Goal: Transaction & Acquisition: Subscribe to service/newsletter

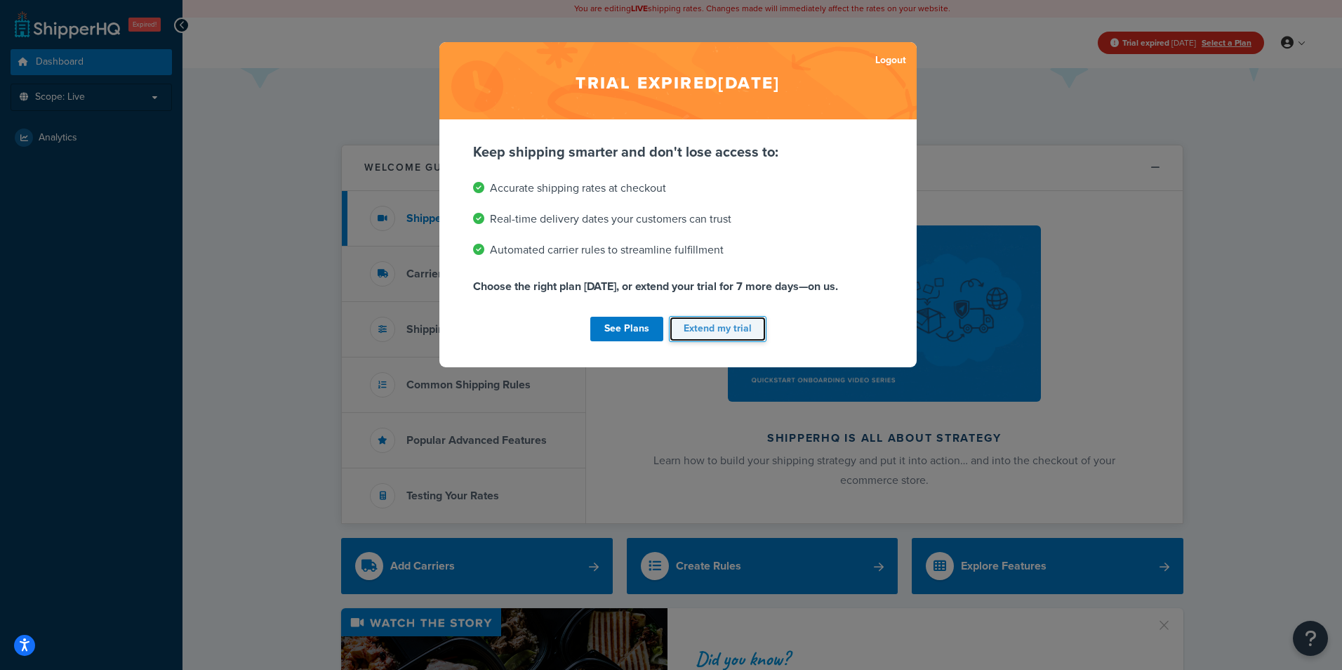
click at [682, 330] on button "Extend my trial" at bounding box center [718, 329] width 98 height 26
click at [626, 325] on link "See Plans" at bounding box center [626, 329] width 73 height 25
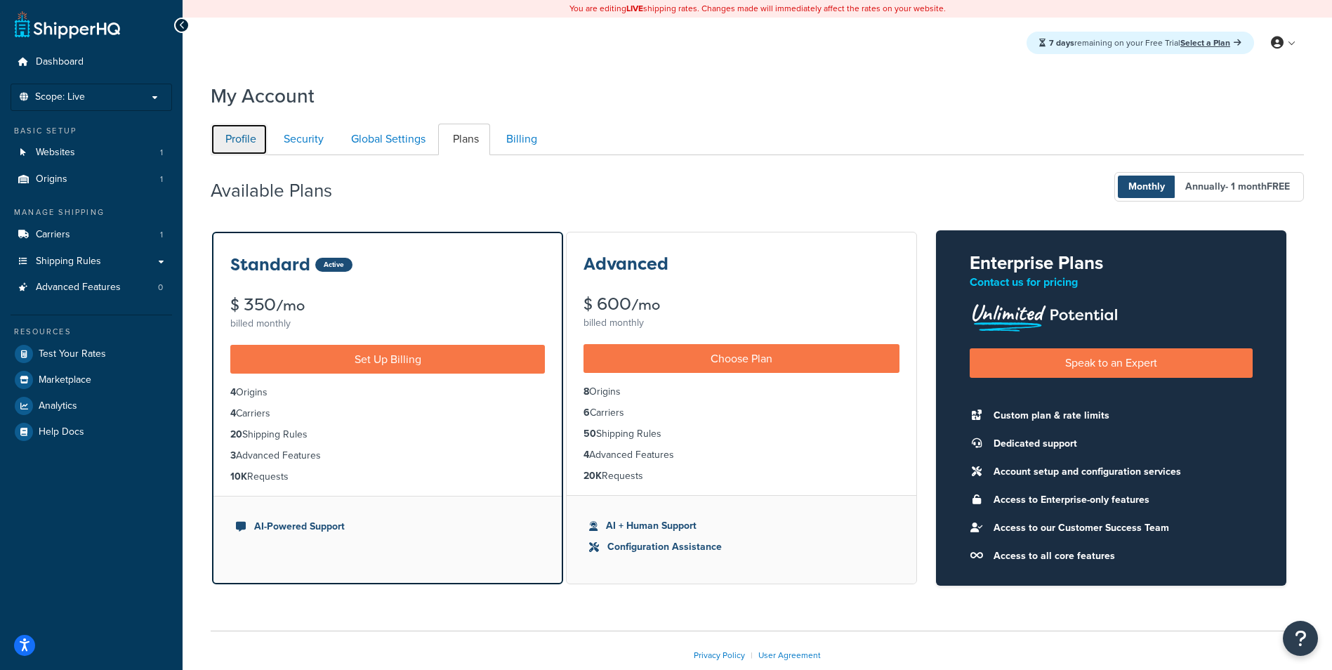
click at [241, 145] on link "Profile" at bounding box center [239, 140] width 57 height 32
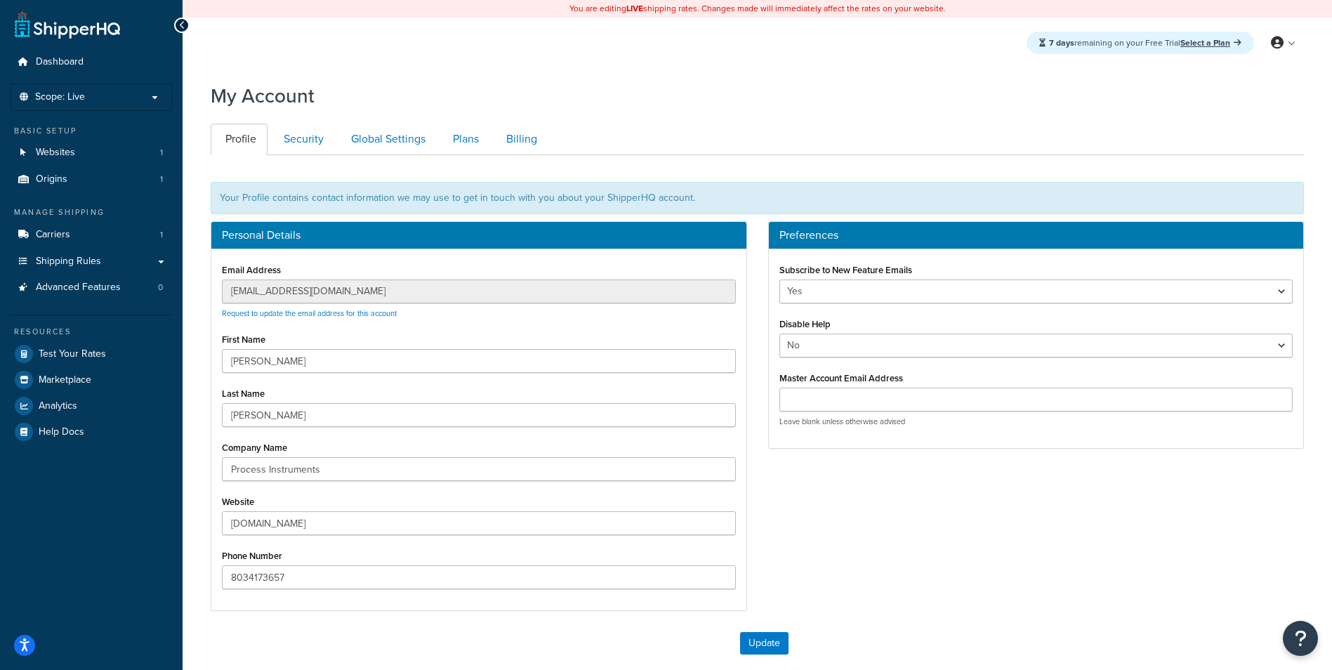
scroll to position [145, 0]
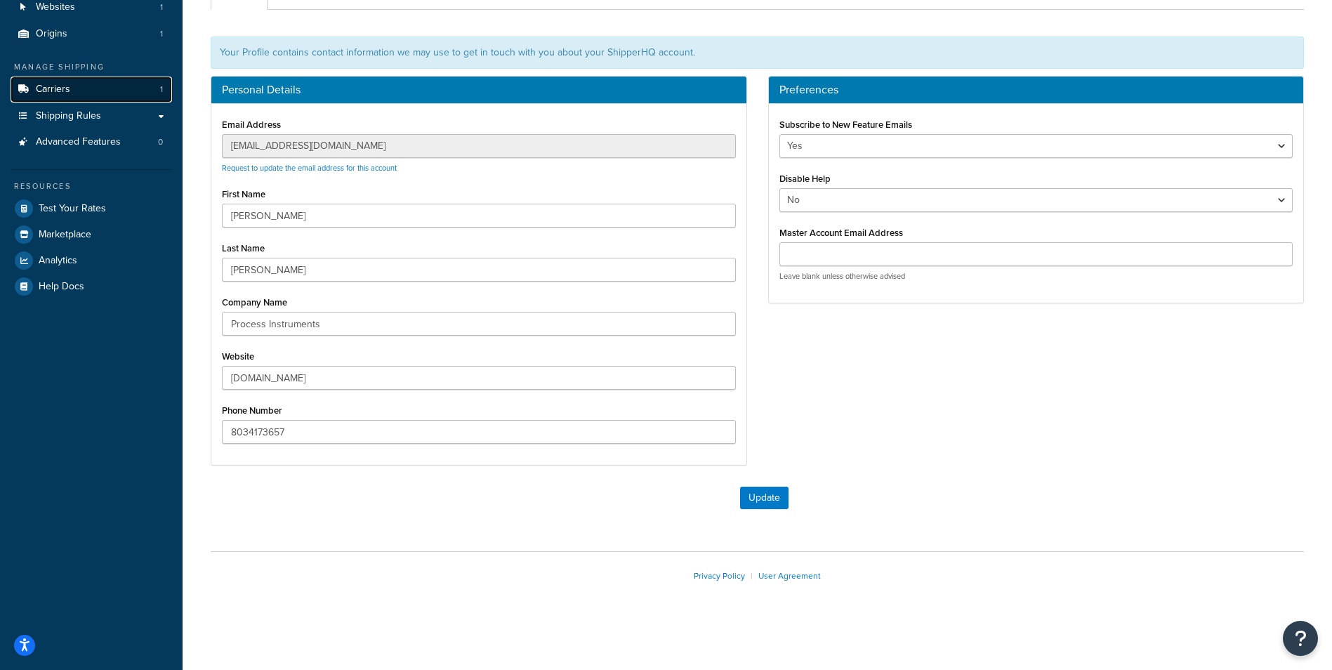
click at [66, 93] on span "Carriers" at bounding box center [53, 90] width 34 height 12
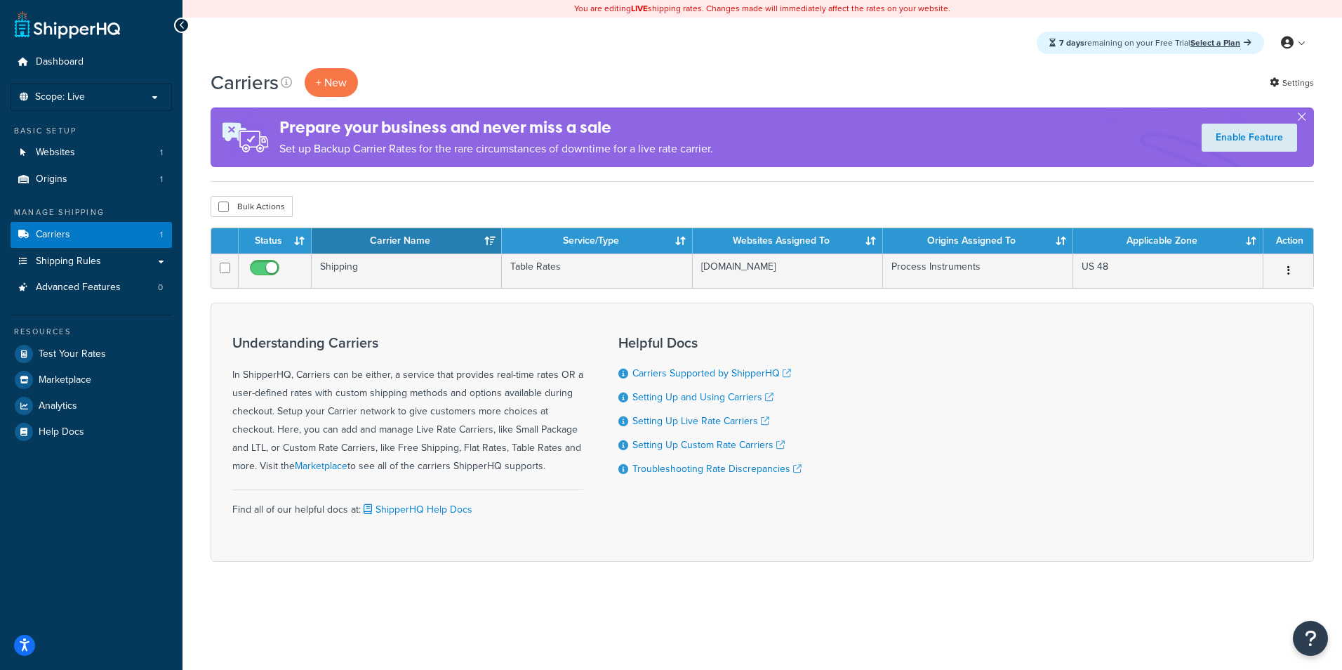
drag, startPoint x: 1150, startPoint y: 44, endPoint x: 1188, endPoint y: 39, distance: 38.1
click at [1188, 39] on div "7 days remaining on your Free Trial Select a Plan" at bounding box center [1150, 43] width 227 height 22
click at [1015, 107] on div "Carriers + New Settings Prepare your business and never miss a sale Set up Back…" at bounding box center [763, 125] width 1104 height 114
click at [159, 253] on link "Shipping Rules" at bounding box center [91, 262] width 161 height 26
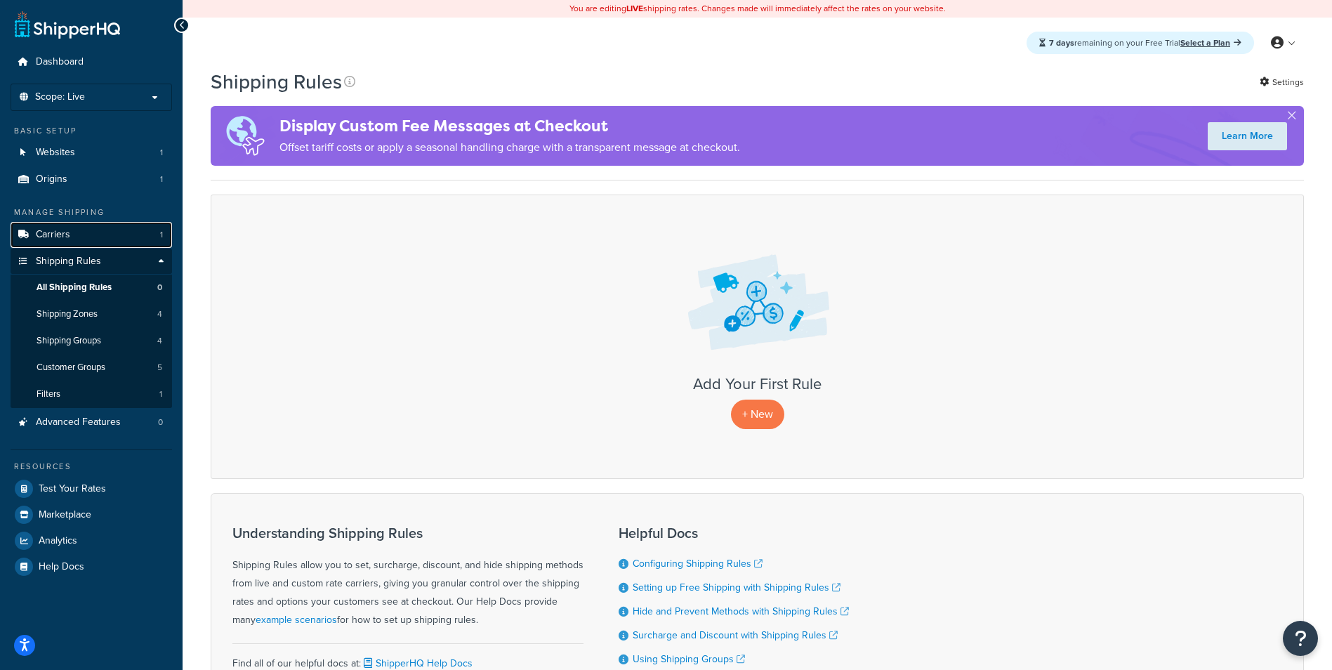
click at [100, 242] on link "Carriers 1" at bounding box center [91, 235] width 161 height 26
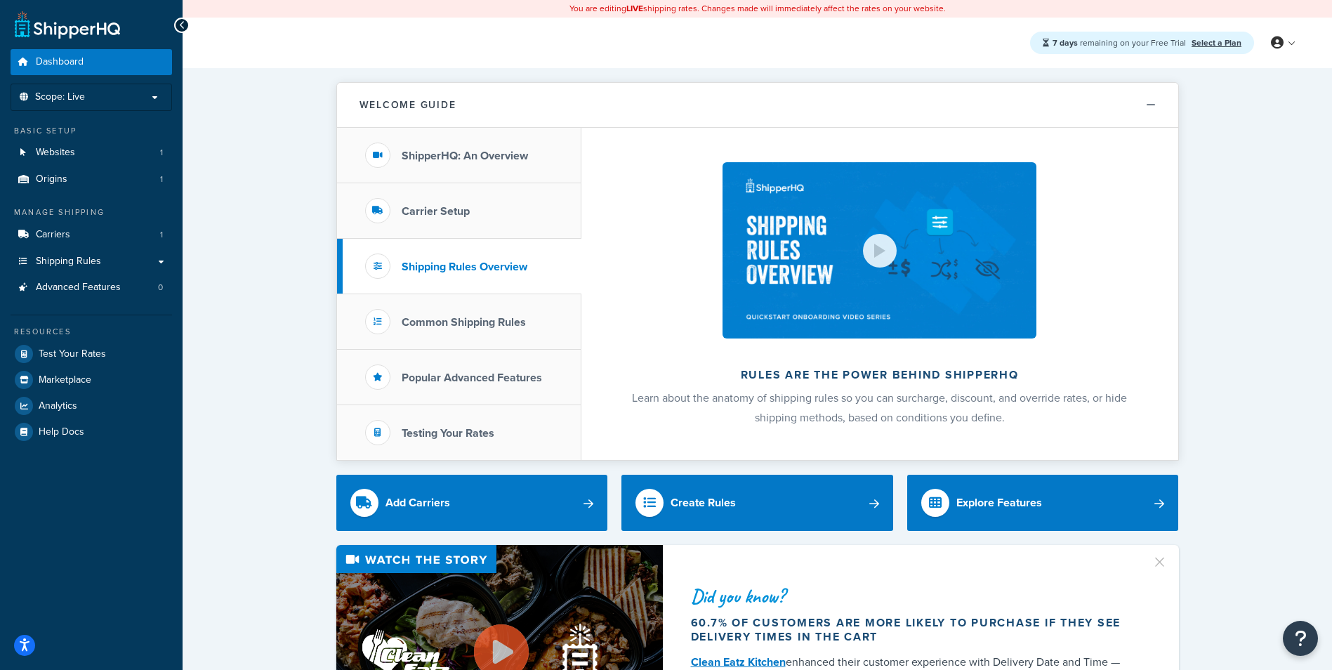
click at [89, 228] on link "Carriers 1" at bounding box center [91, 235] width 161 height 26
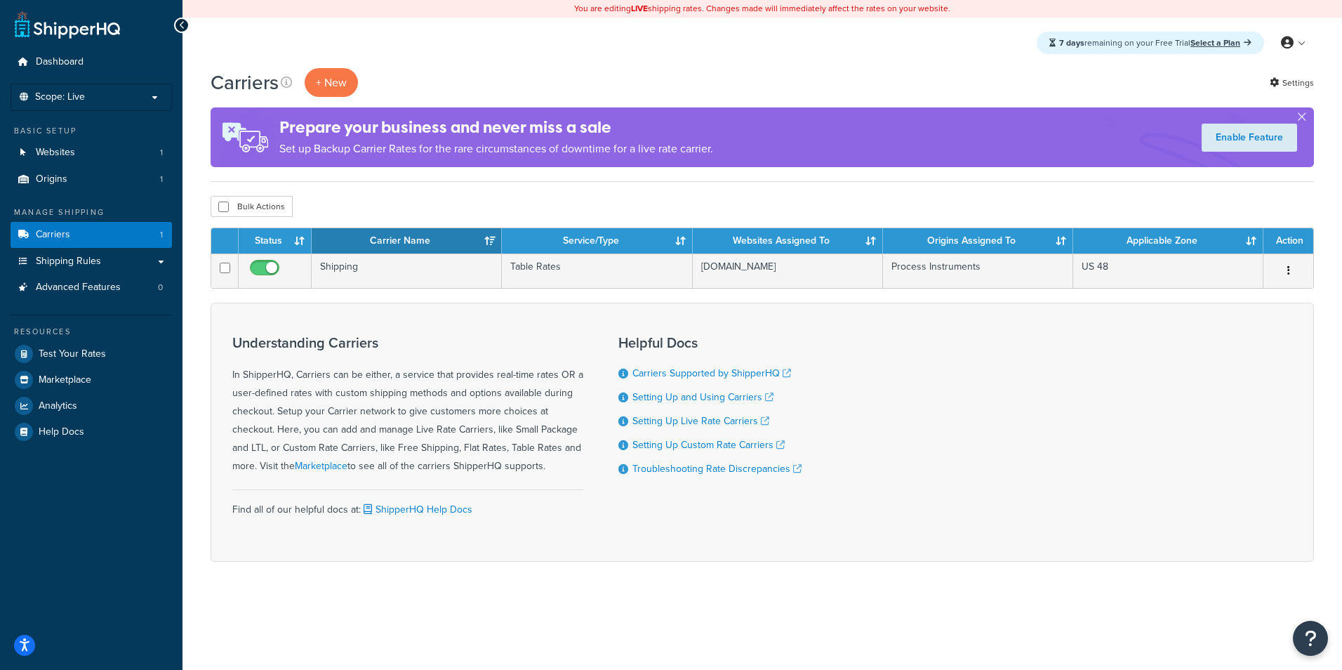
drag, startPoint x: 1055, startPoint y: 42, endPoint x: 1186, endPoint y: 41, distance: 130.6
click at [1186, 41] on div "7 days remaining on your Free Trial Select a Plan" at bounding box center [1150, 43] width 227 height 22
click at [813, 78] on div "Carriers + New Settings" at bounding box center [763, 82] width 1104 height 29
click at [127, 98] on p "Scope: Live" at bounding box center [91, 97] width 149 height 12
